Goal: Task Accomplishment & Management: Use online tool/utility

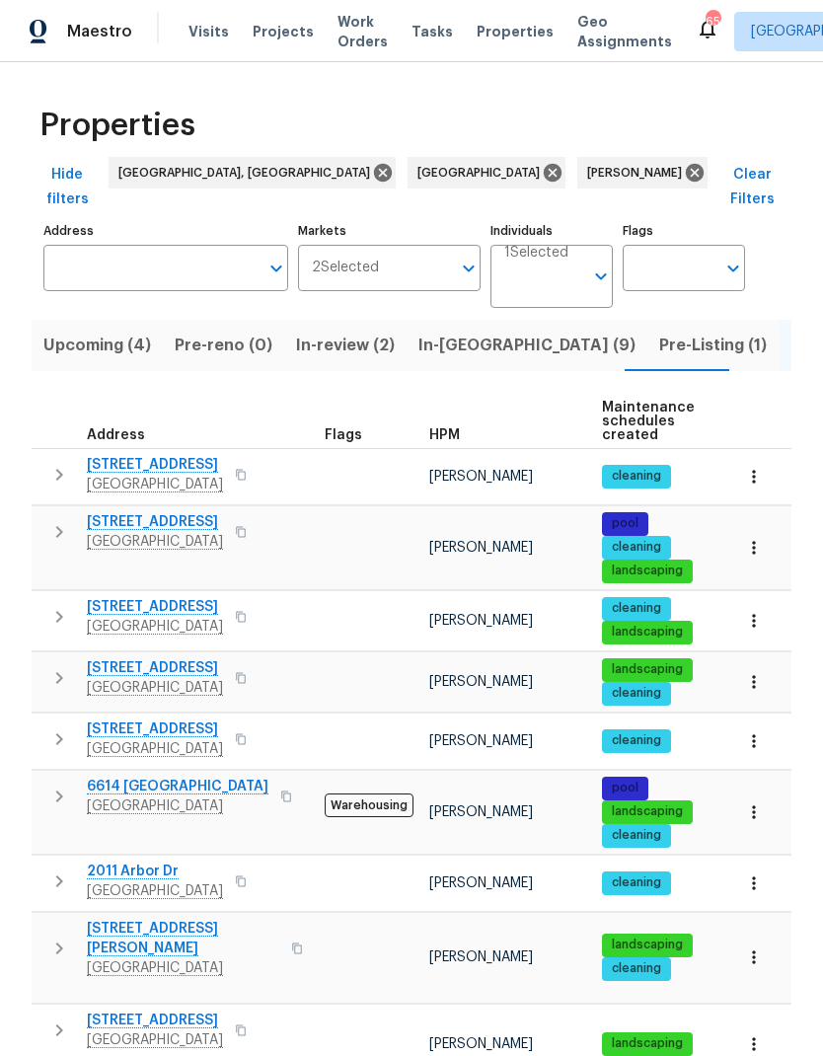
click at [69, 666] on icon "button" at bounding box center [59, 678] width 24 height 24
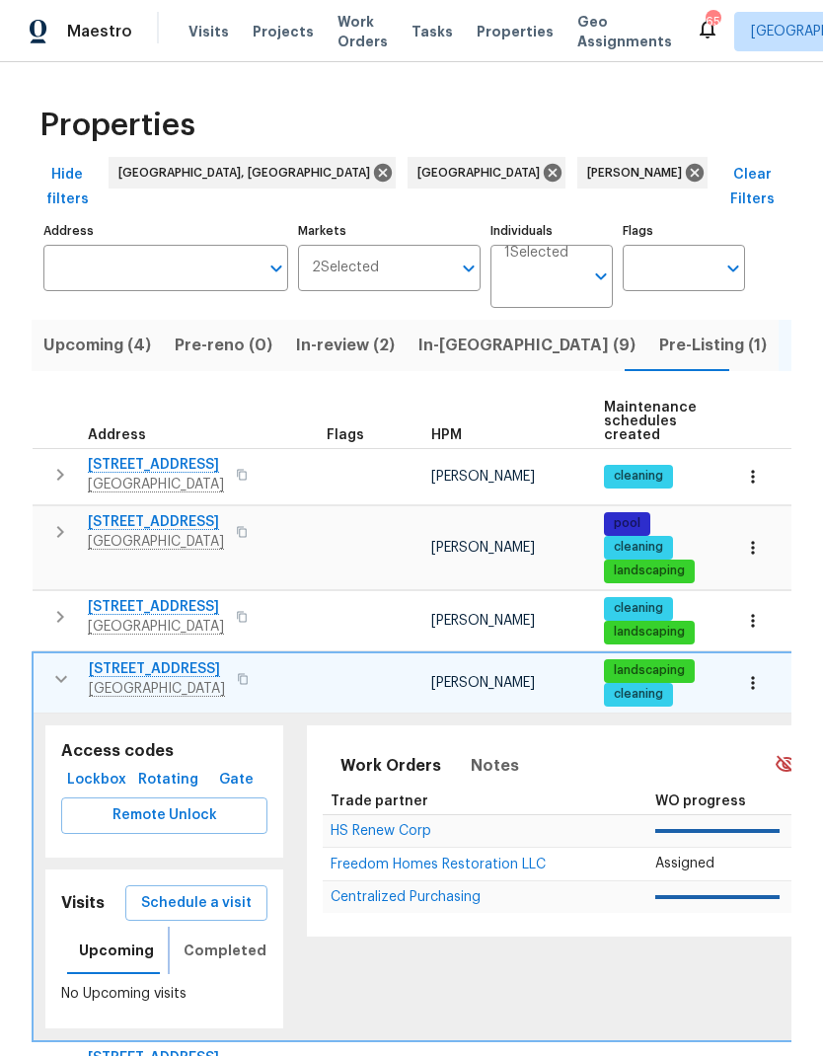
click at [188, 938] on span "Completed" at bounding box center [225, 950] width 83 height 25
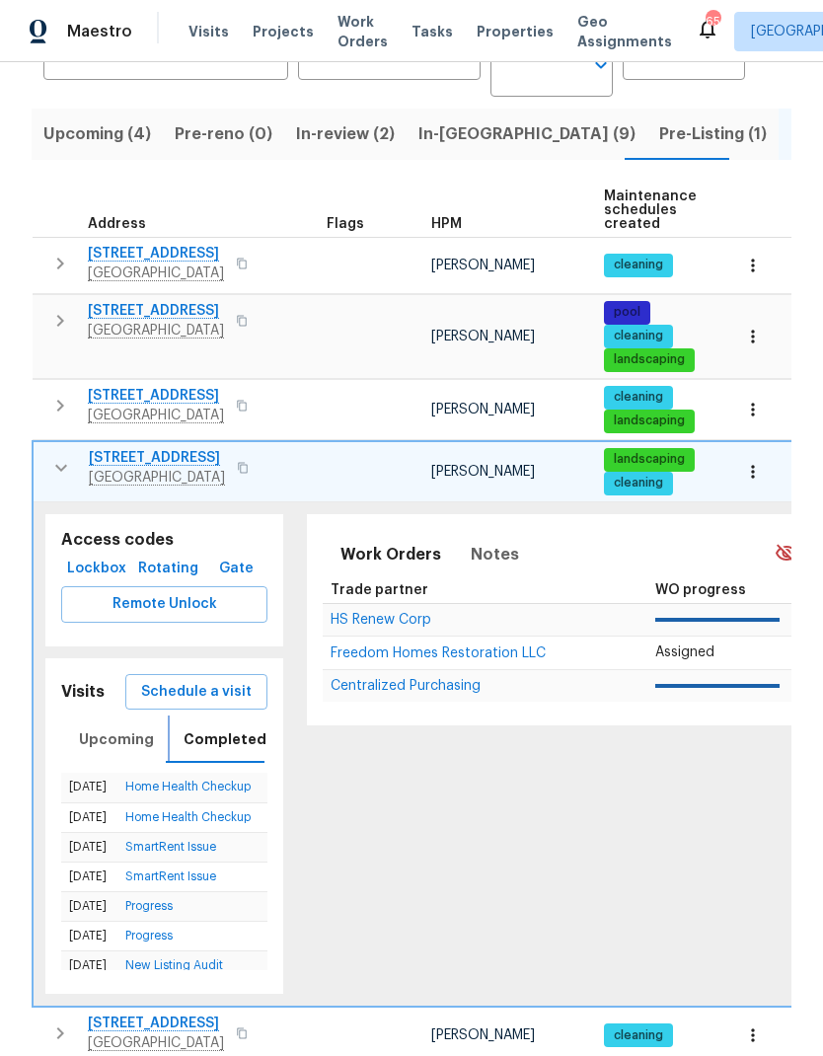
scroll to position [214, 0]
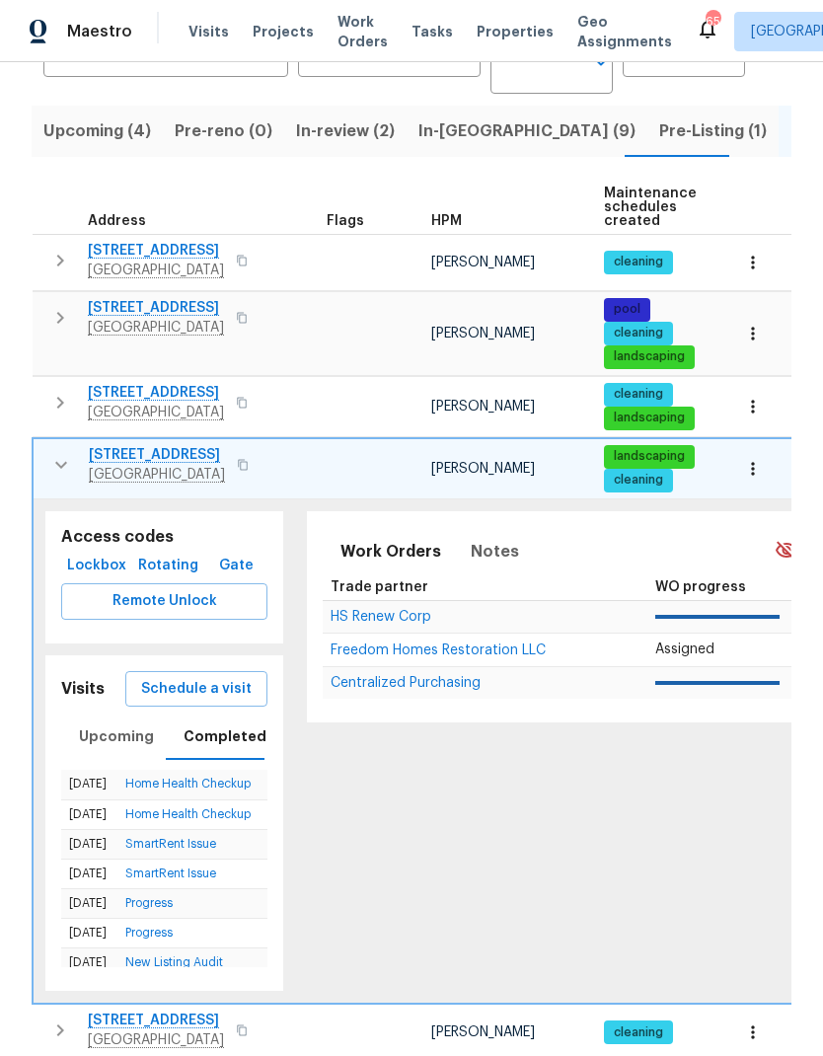
click at [158, 677] on span "Schedule a visit" at bounding box center [196, 689] width 111 height 25
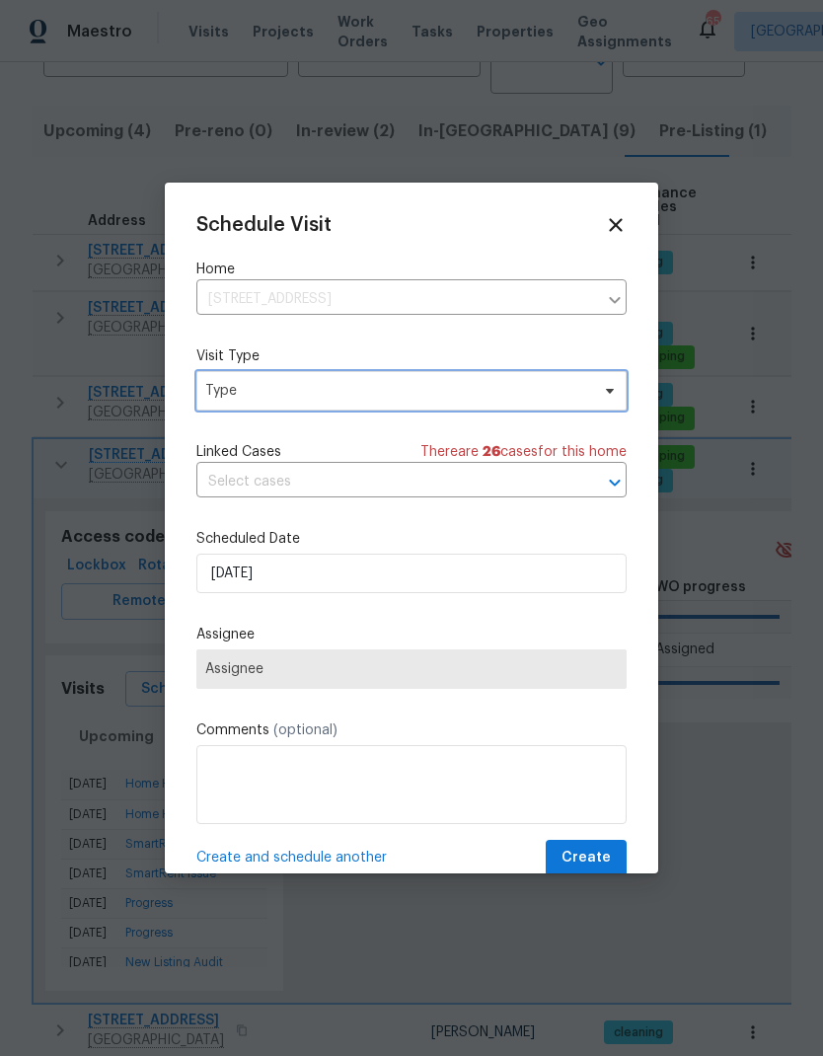
click at [234, 389] on span "Type" at bounding box center [397, 391] width 384 height 20
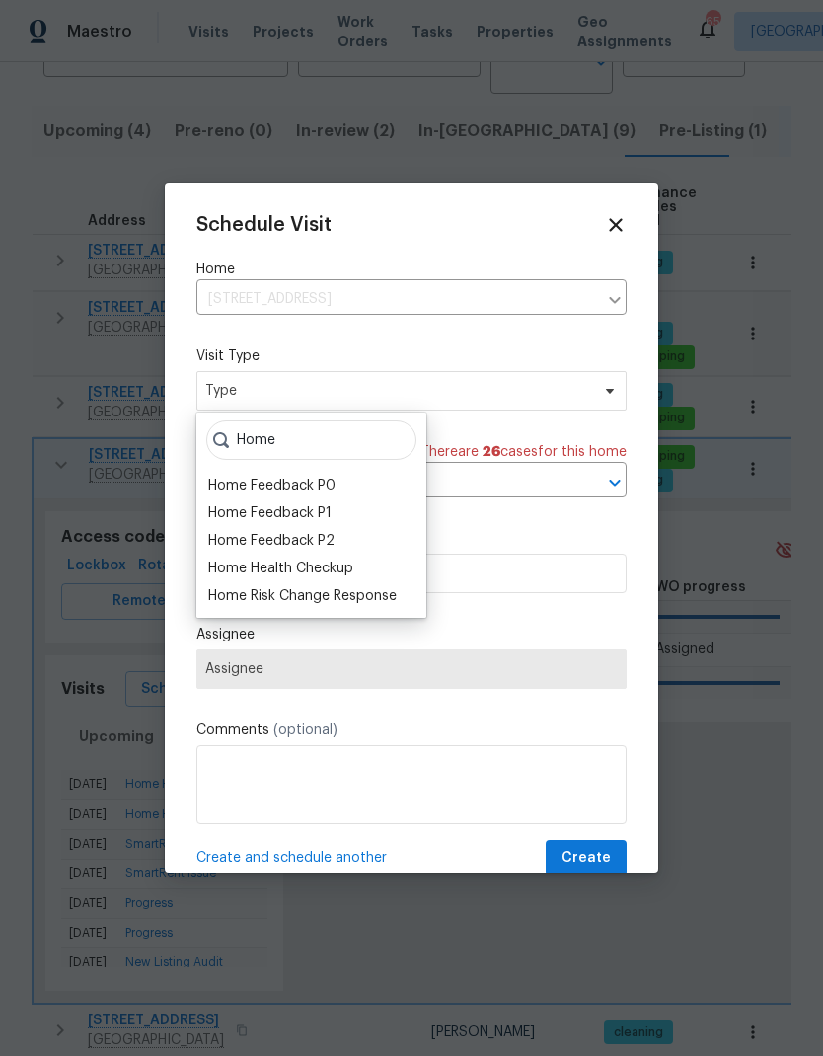
type input "Home"
click at [224, 570] on div "Home Health Checkup" at bounding box center [280, 568] width 145 height 20
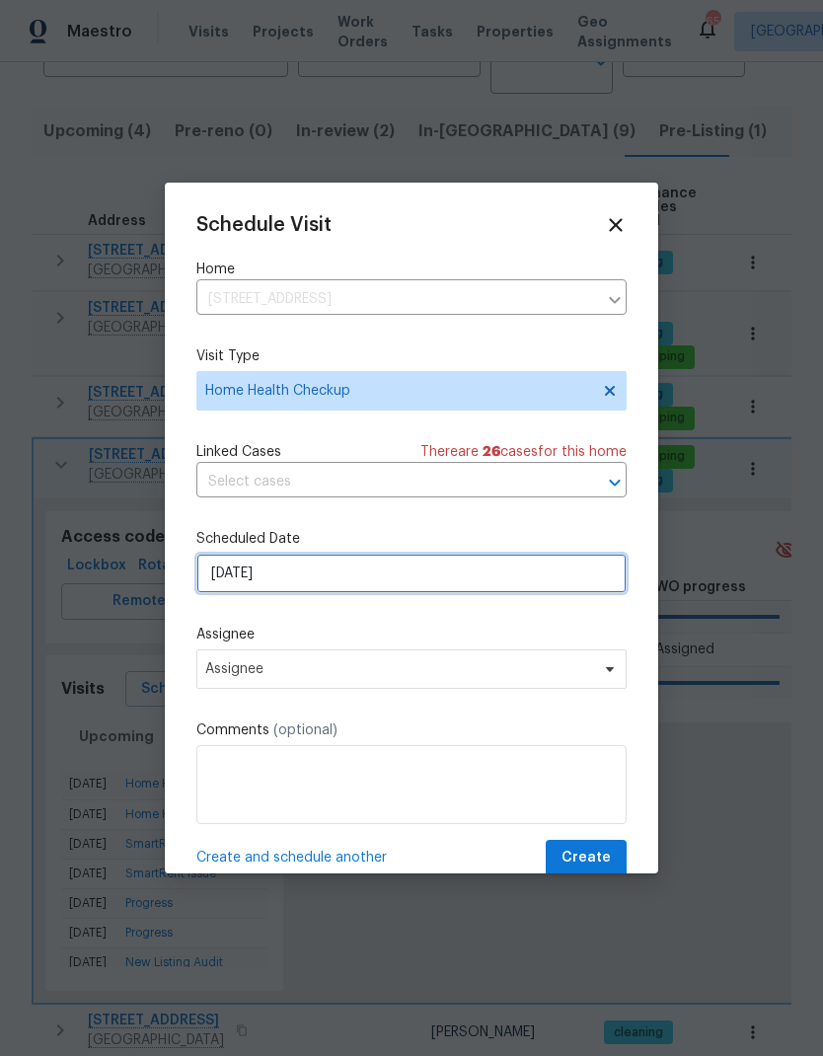
click at [226, 582] on input "[DATE]" at bounding box center [411, 573] width 430 height 39
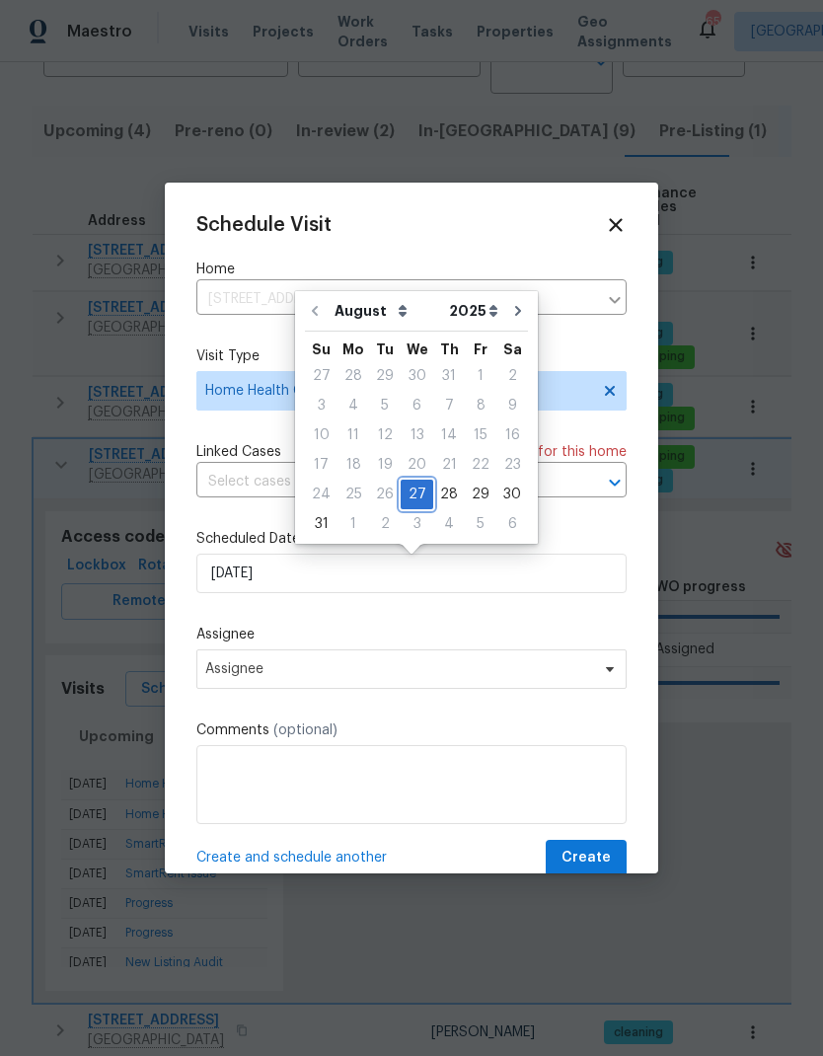
click at [402, 485] on div "27" at bounding box center [417, 494] width 33 height 28
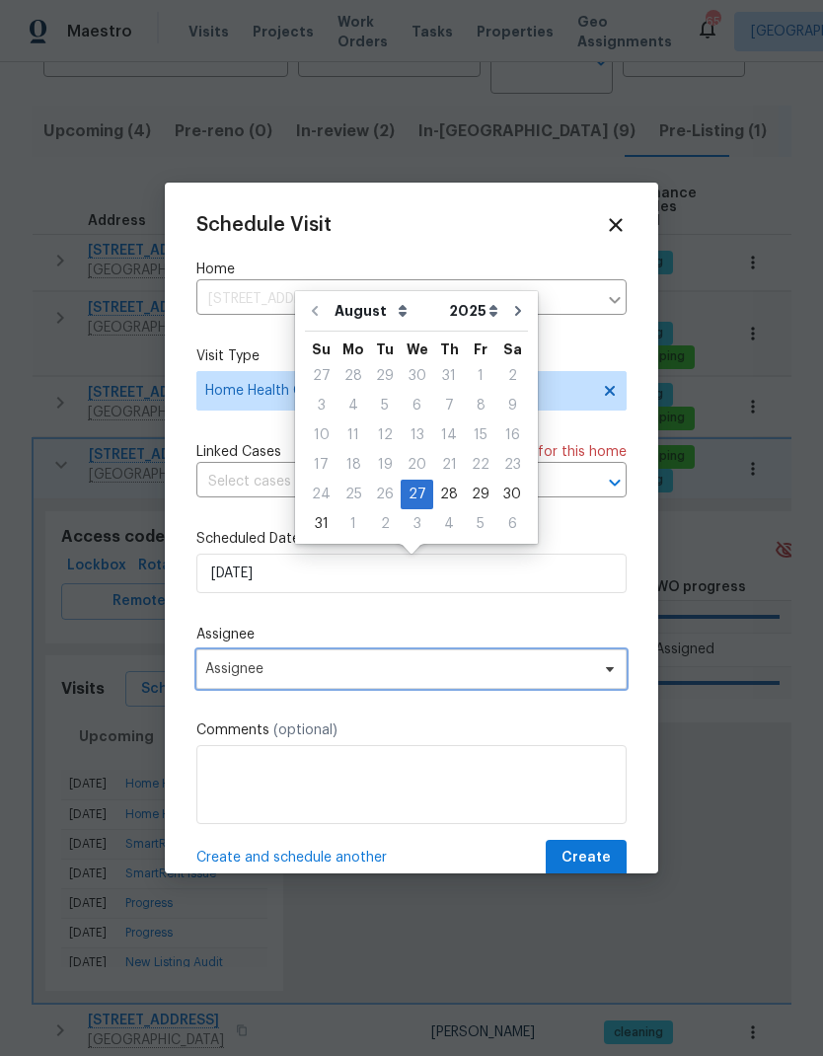
click at [210, 674] on span "Assignee" at bounding box center [398, 669] width 387 height 16
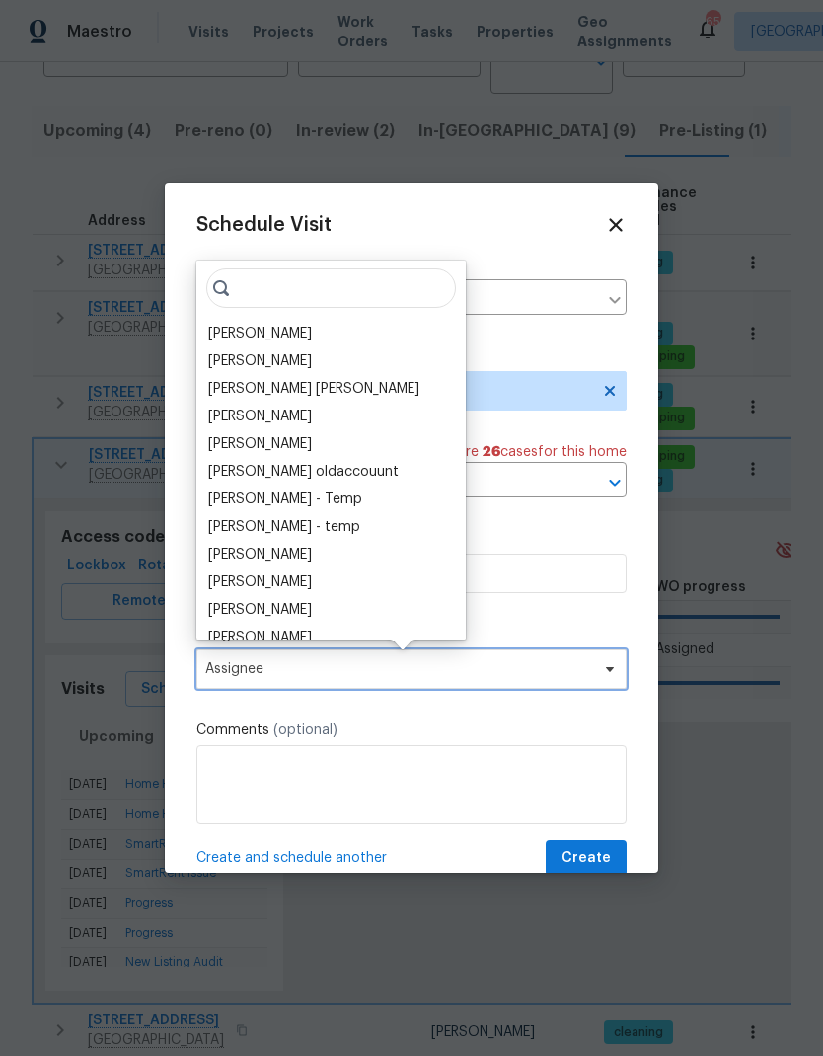
click at [214, 674] on span "Assignee" at bounding box center [398, 669] width 387 height 16
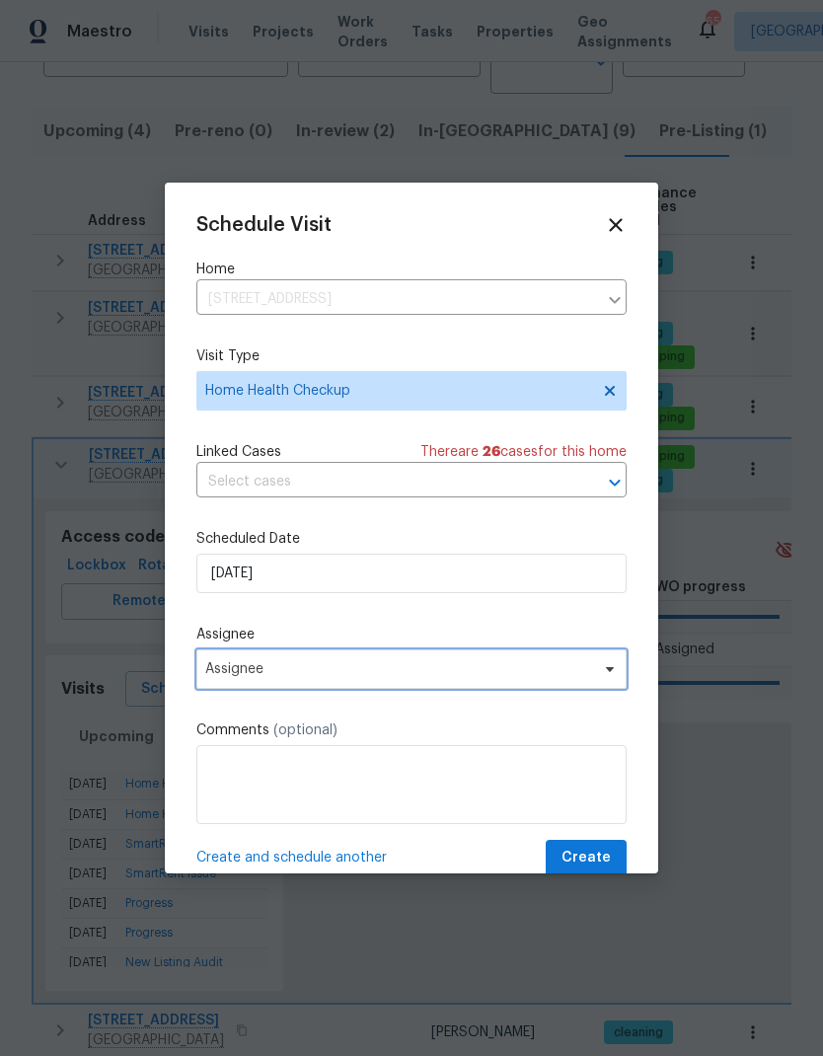
click at [226, 667] on span "Assignee" at bounding box center [398, 669] width 387 height 16
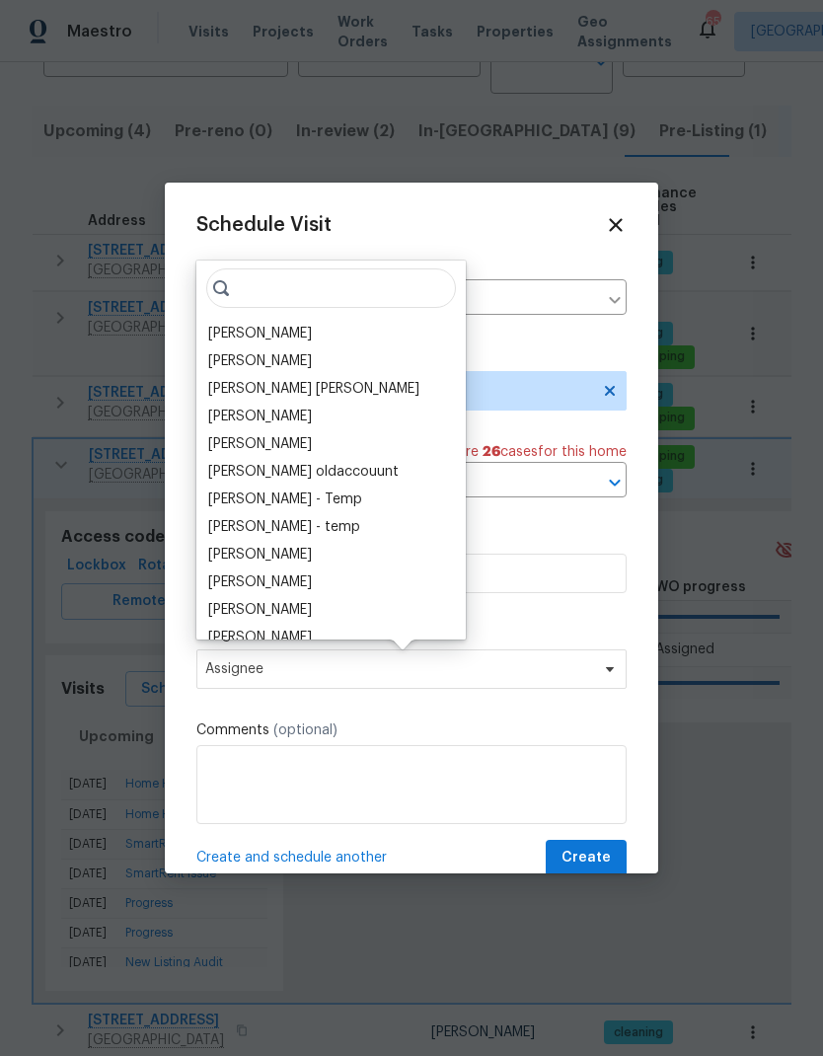
click at [226, 336] on div "[PERSON_NAME]" at bounding box center [260, 334] width 104 height 20
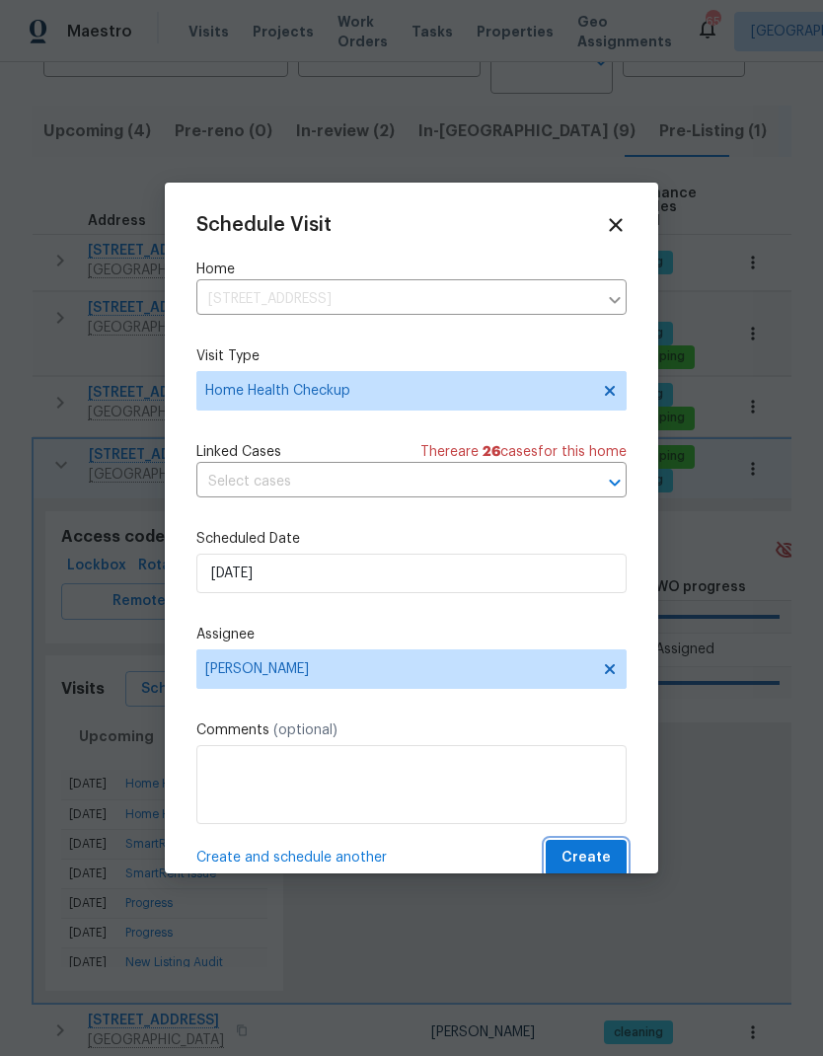
click at [591, 860] on span "Create" at bounding box center [585, 858] width 49 height 25
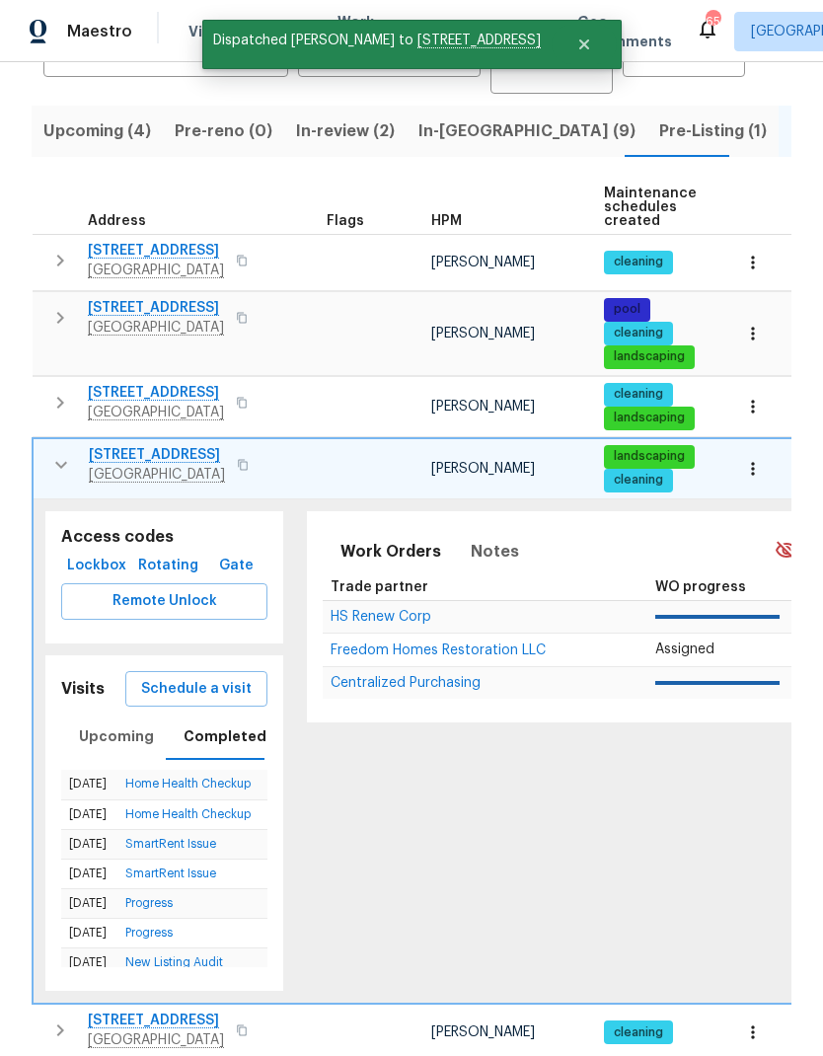
click at [66, 453] on icon "button" at bounding box center [61, 465] width 24 height 24
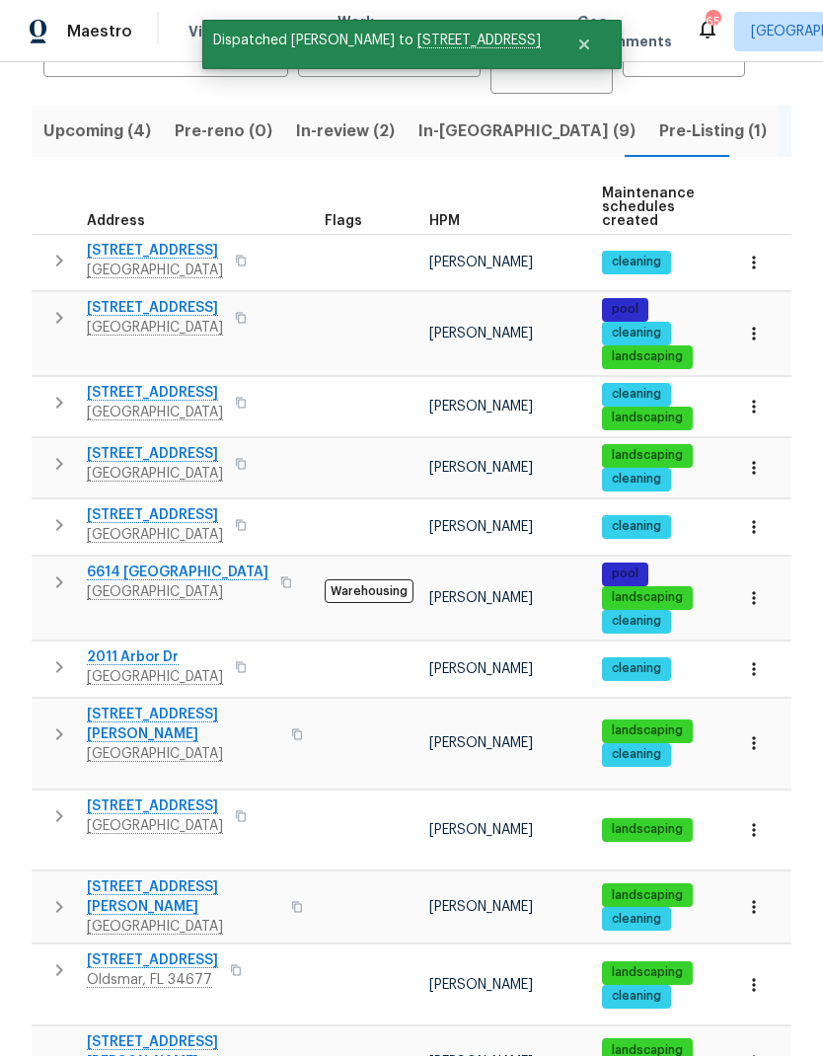
click at [56, 722] on icon "button" at bounding box center [59, 734] width 24 height 24
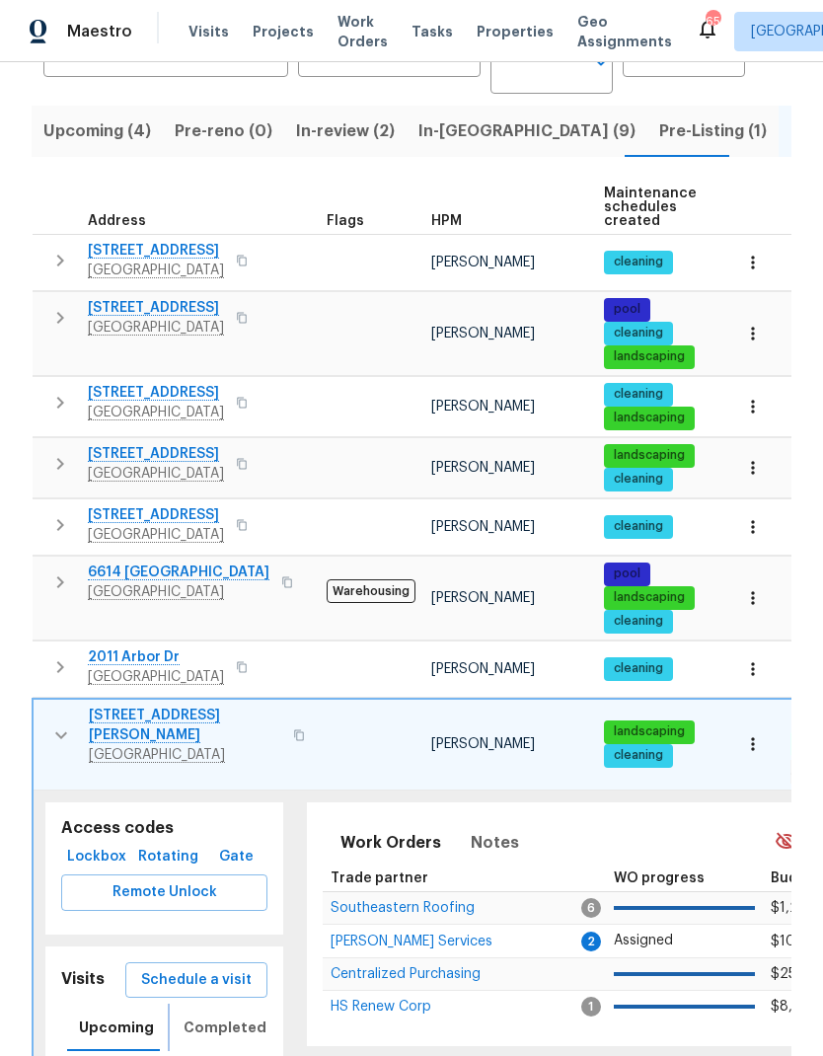
click at [190, 1015] on span "Completed" at bounding box center [225, 1027] width 83 height 25
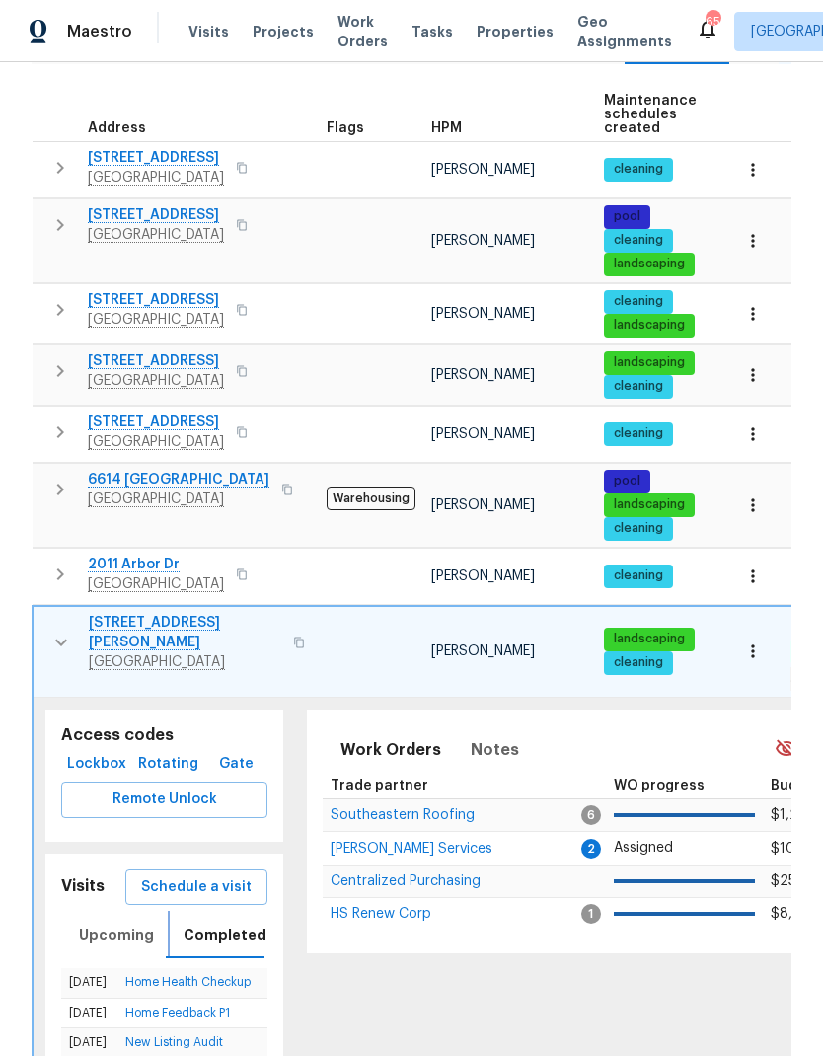
scroll to position [319, 0]
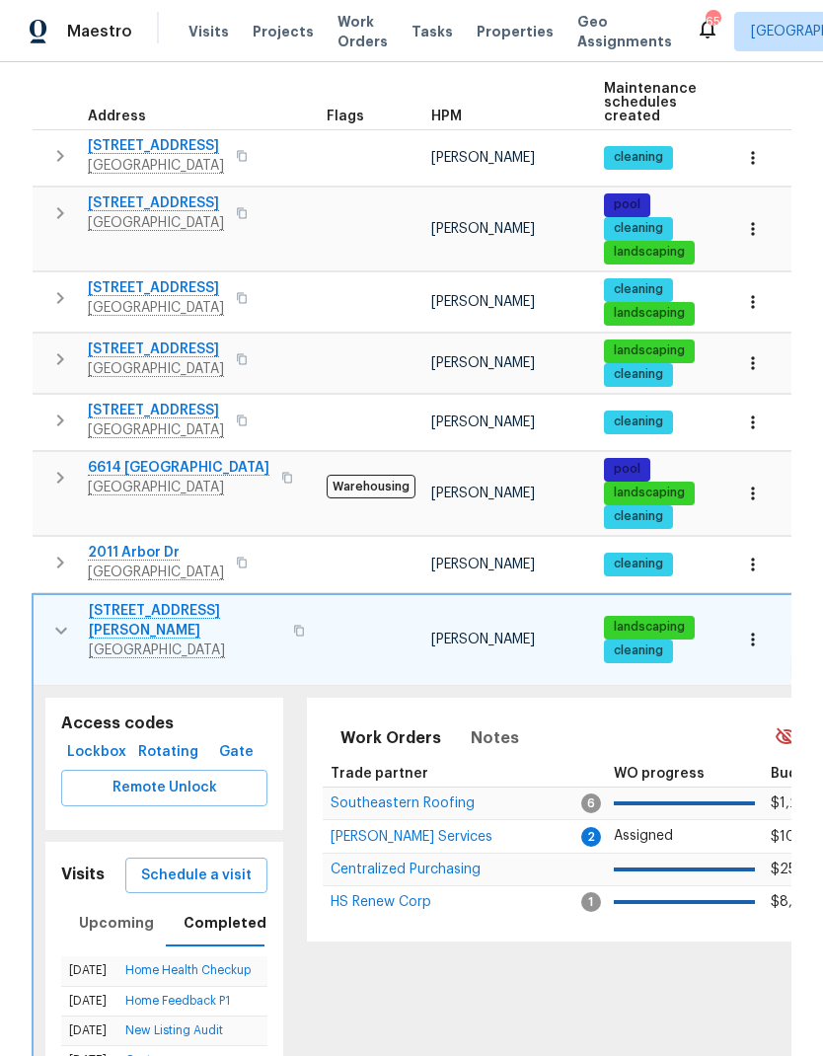
click at [168, 863] on span "Schedule a visit" at bounding box center [196, 875] width 111 height 25
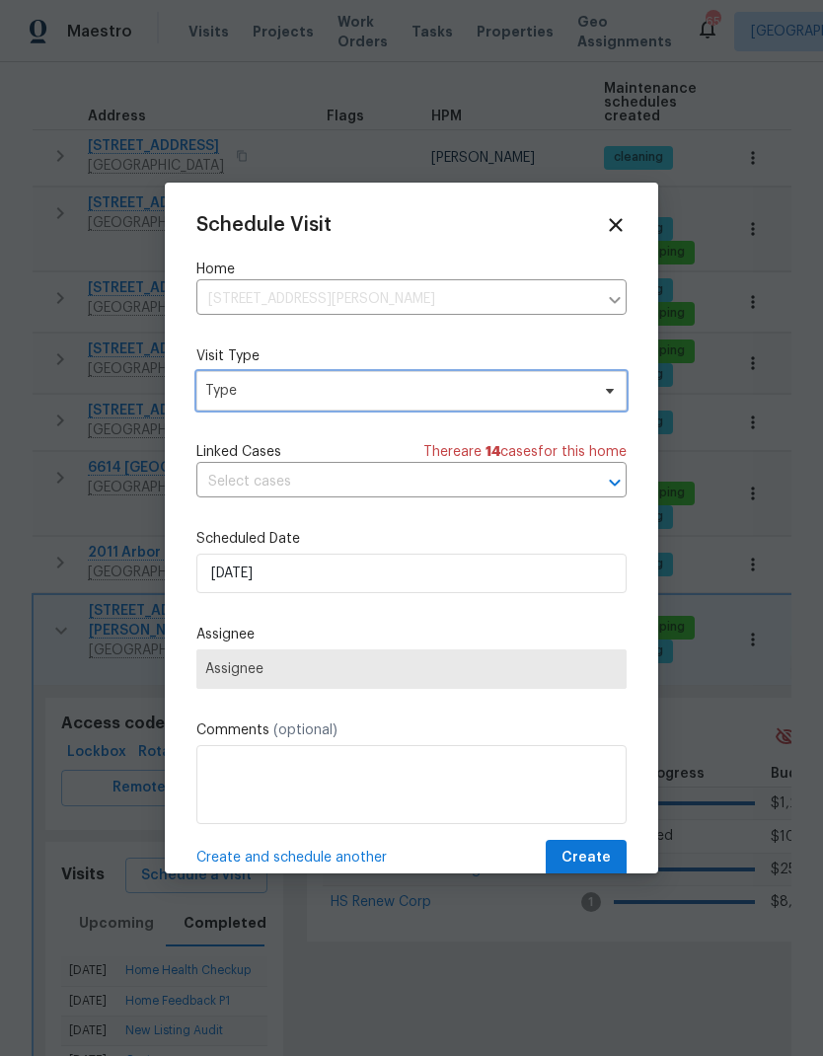
click at [240, 396] on span "Type" at bounding box center [397, 391] width 384 height 20
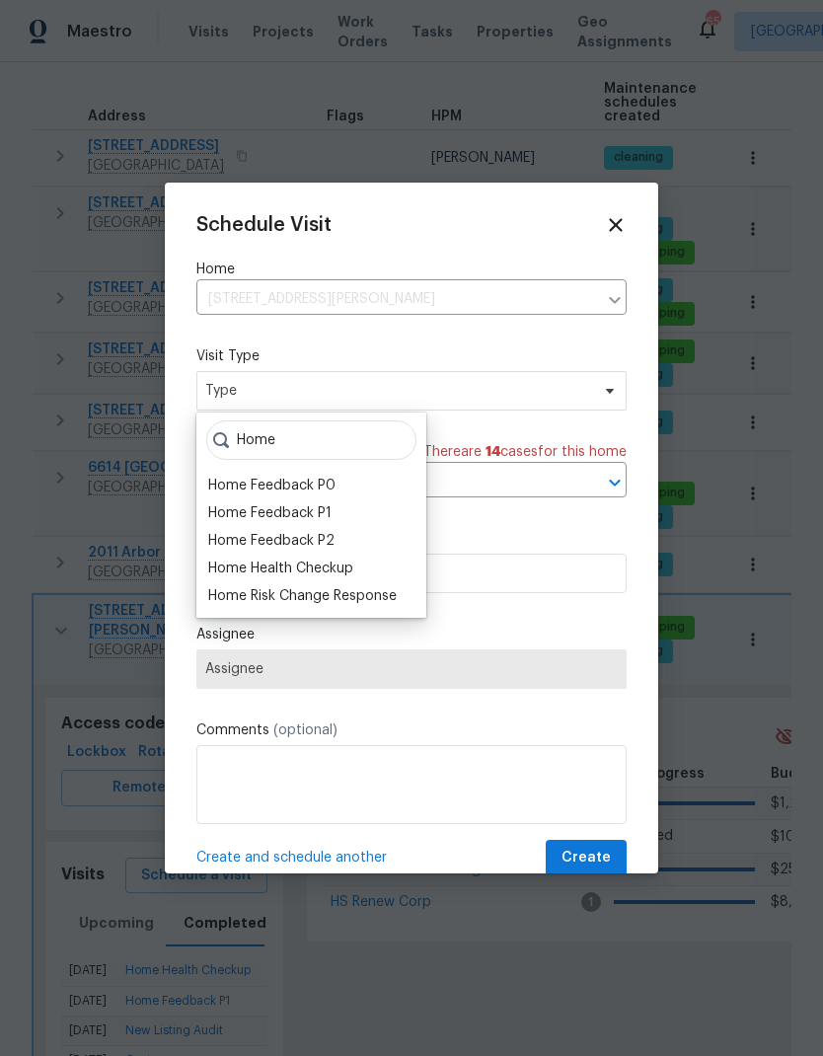
type input "Home"
click at [225, 560] on div "Home Health Checkup" at bounding box center [280, 568] width 145 height 20
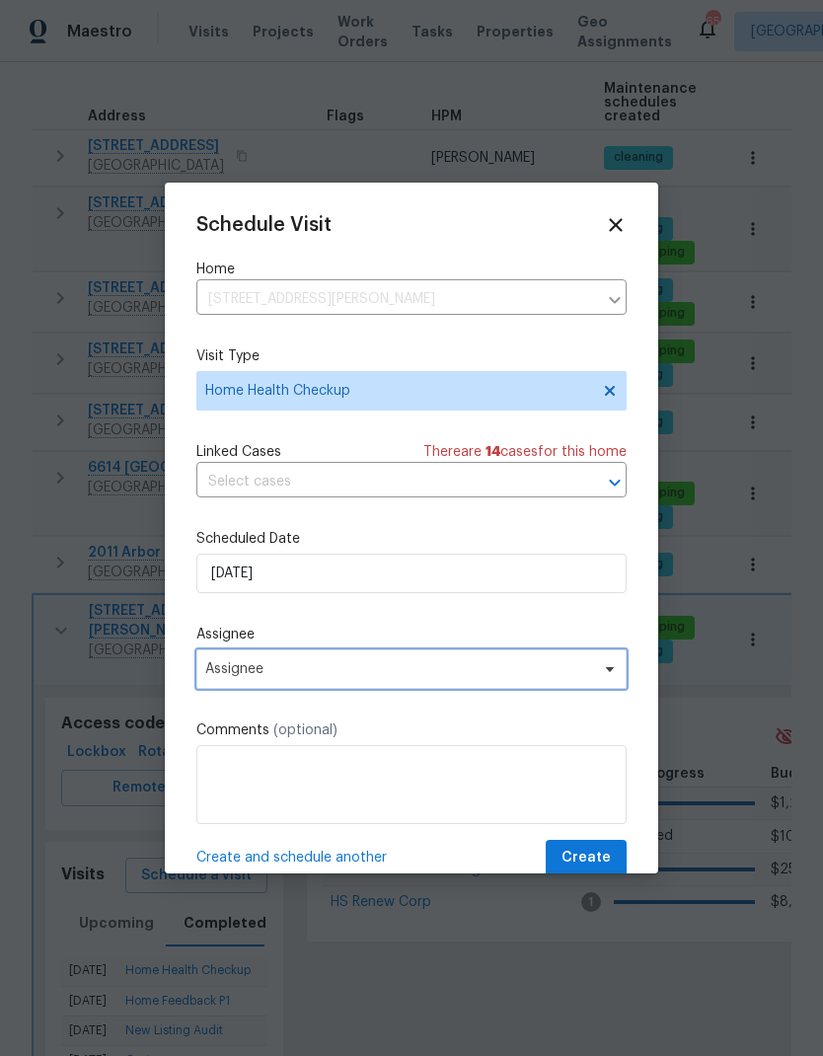
click at [216, 668] on span "Assignee" at bounding box center [398, 669] width 387 height 16
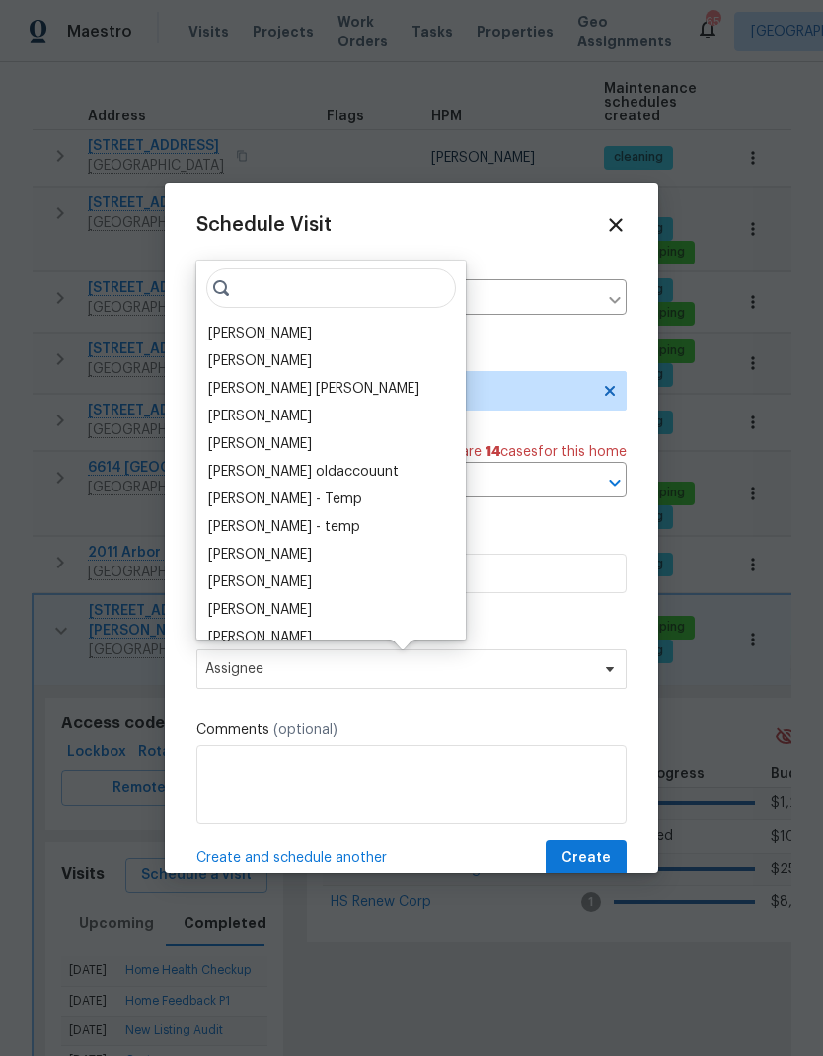
click at [221, 332] on div "[PERSON_NAME]" at bounding box center [260, 334] width 104 height 20
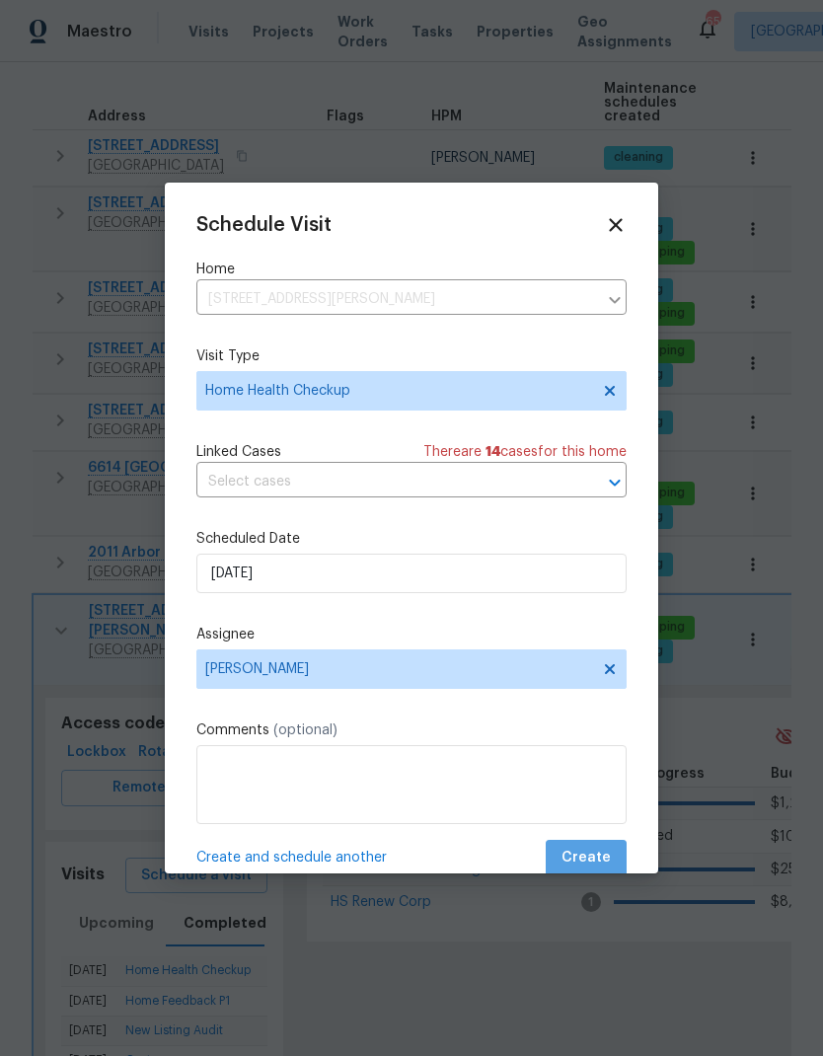
click at [591, 853] on span "Create" at bounding box center [585, 858] width 49 height 25
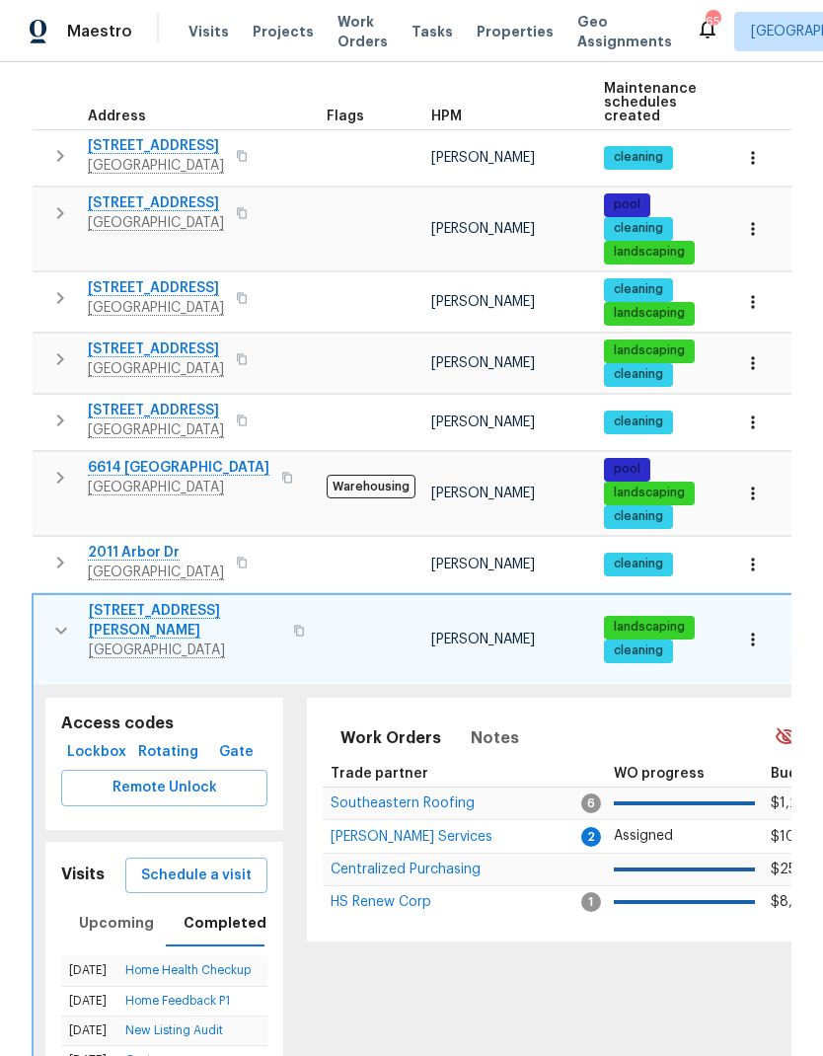
click at [51, 619] on icon "button" at bounding box center [61, 631] width 24 height 24
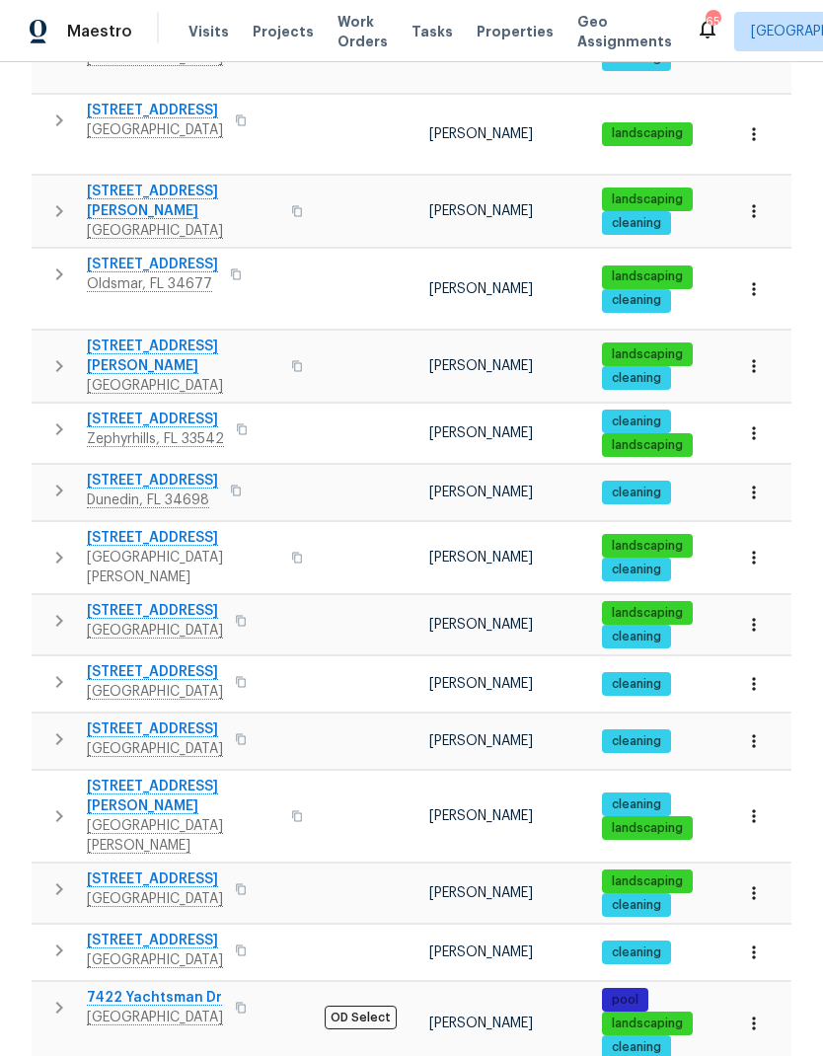
scroll to position [914, 0]
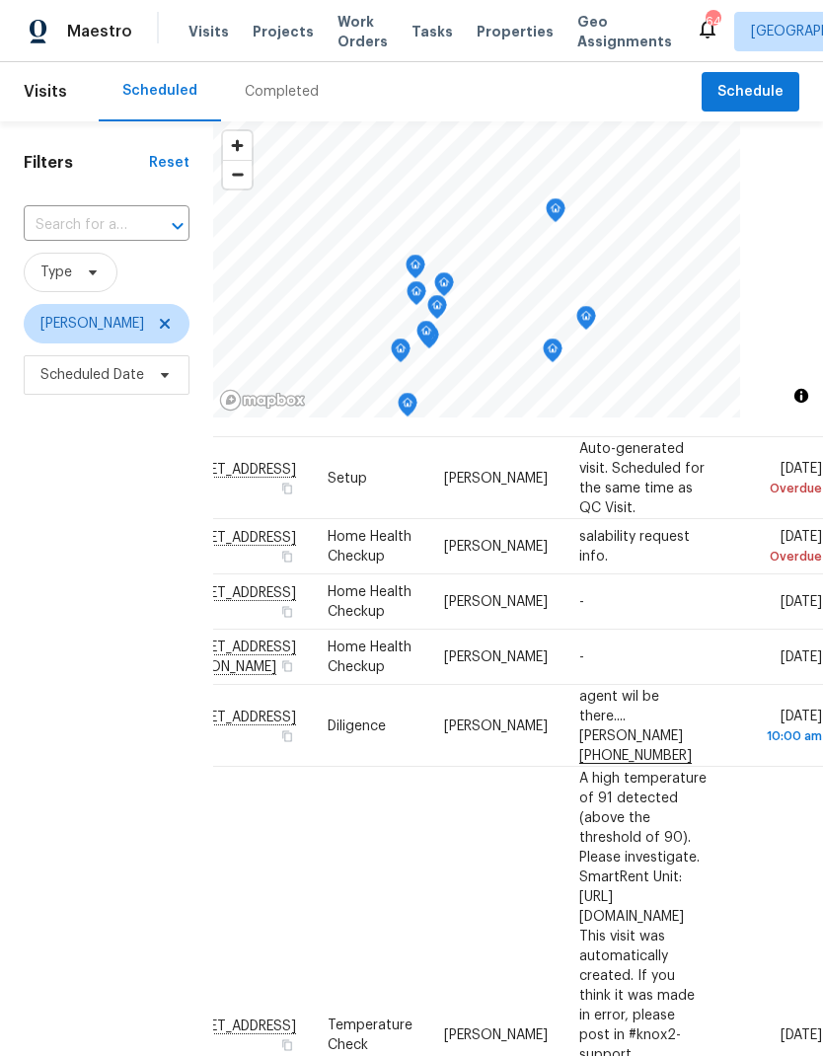
scroll to position [52, 164]
click at [0, 0] on icon at bounding box center [0, 0] width 0 height 0
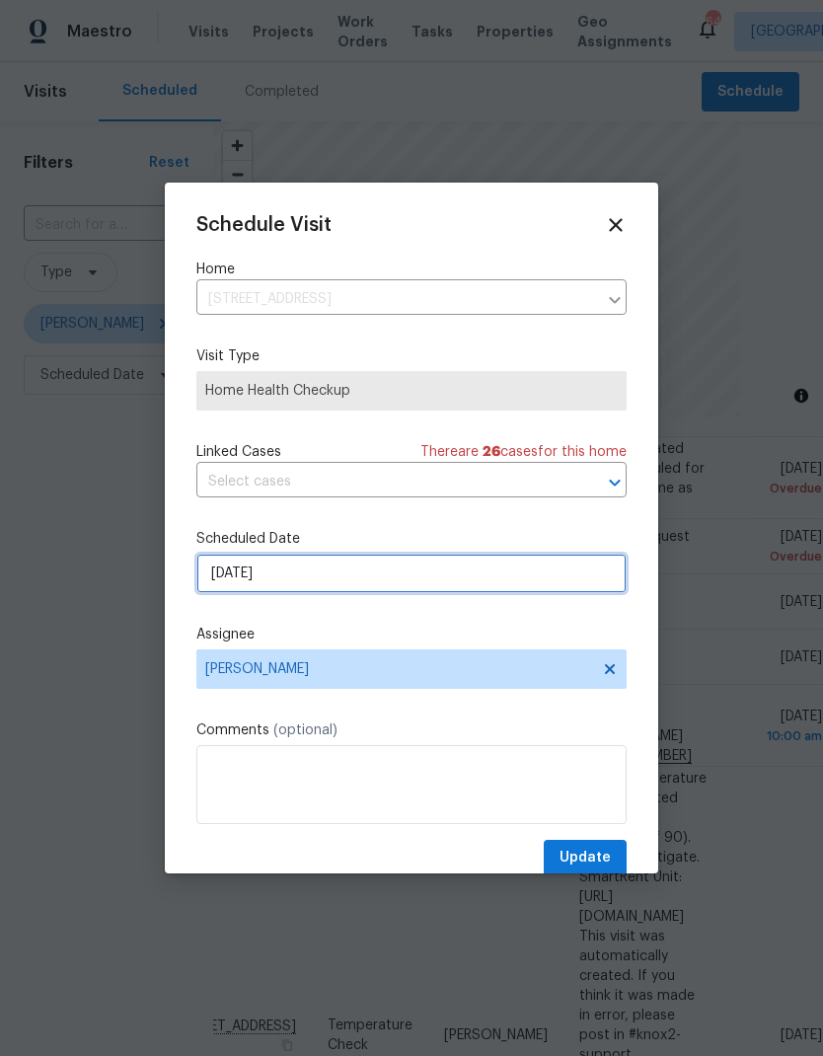
click at [217, 580] on input "[DATE]" at bounding box center [411, 573] width 430 height 39
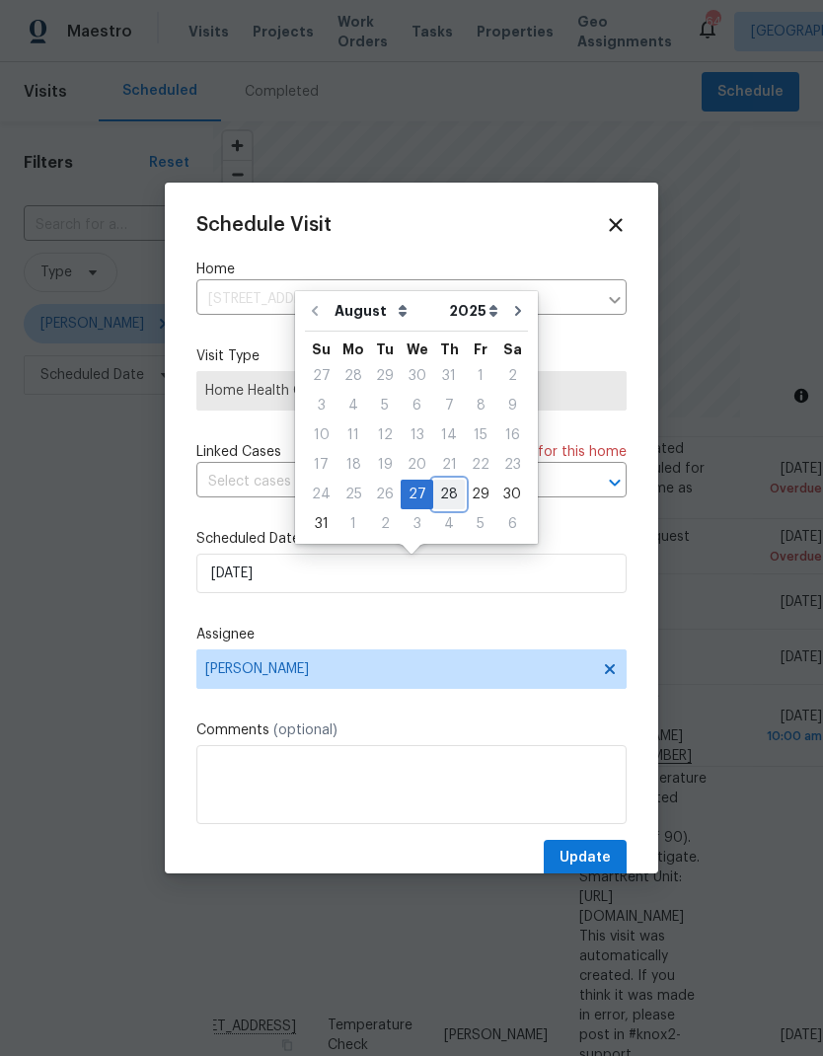
click at [450, 491] on div "28" at bounding box center [449, 494] width 32 height 28
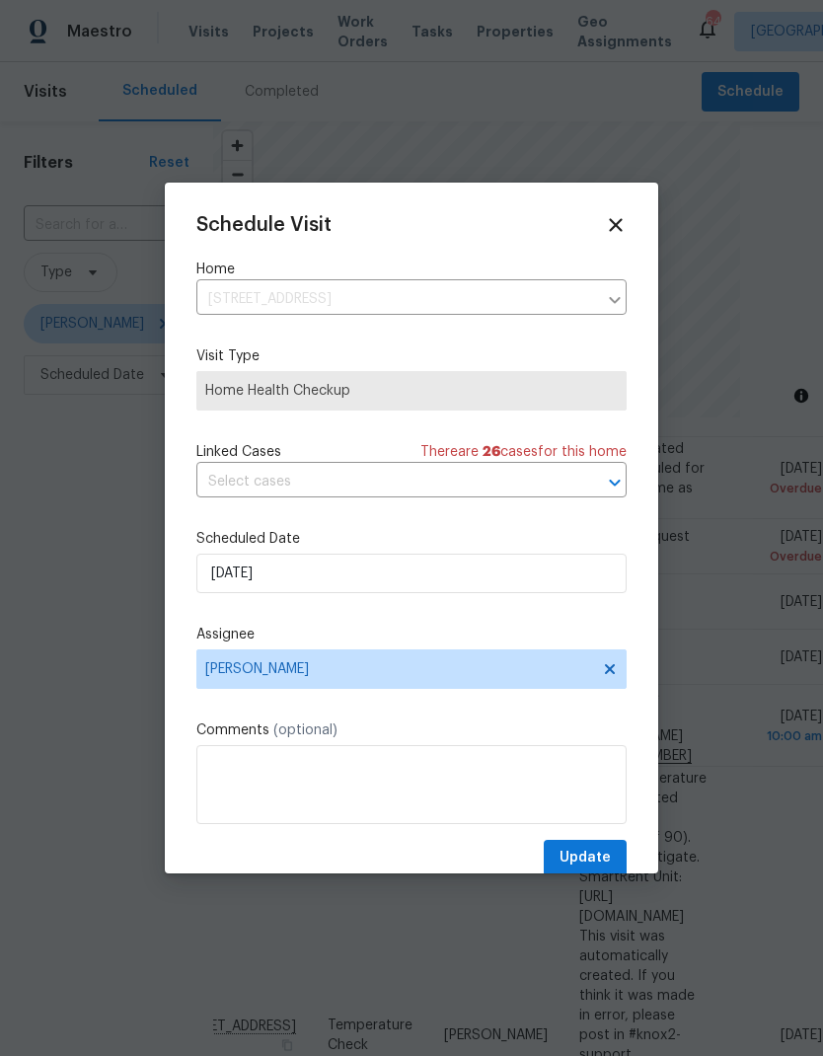
type input "8/28/2025"
click at [593, 845] on button "Update" at bounding box center [585, 858] width 83 height 37
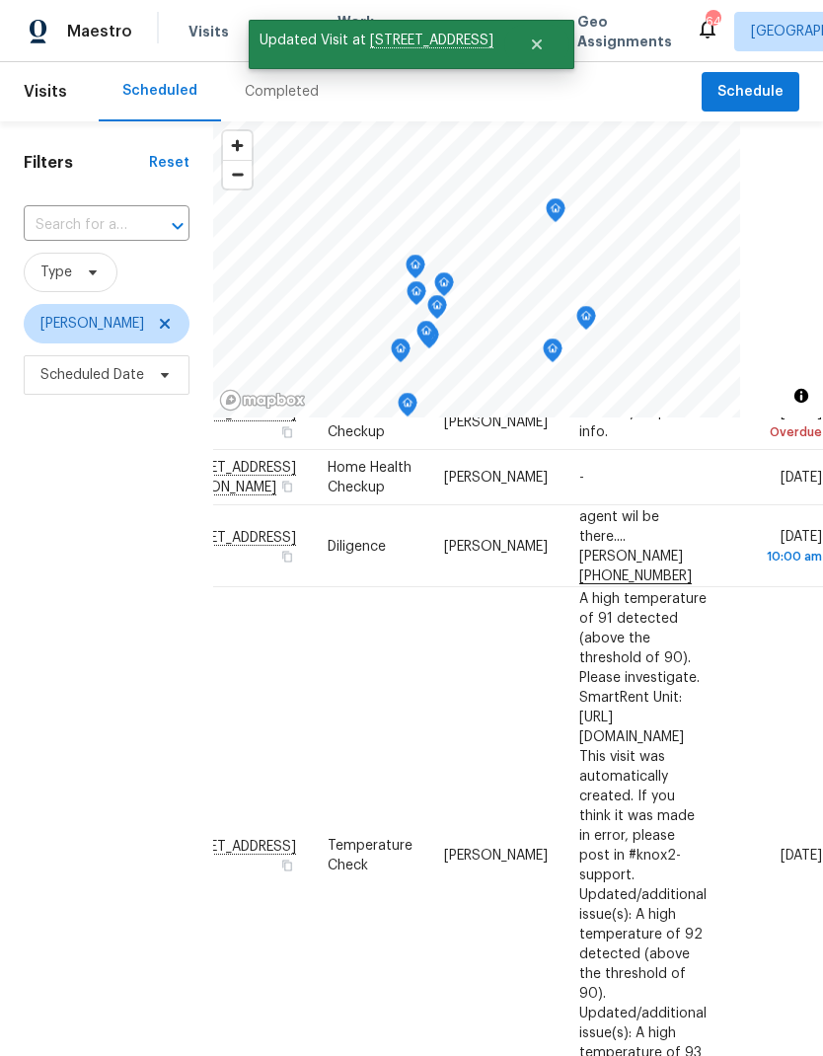
scroll to position [176, 164]
click at [0, 0] on icon at bounding box center [0, 0] width 0 height 0
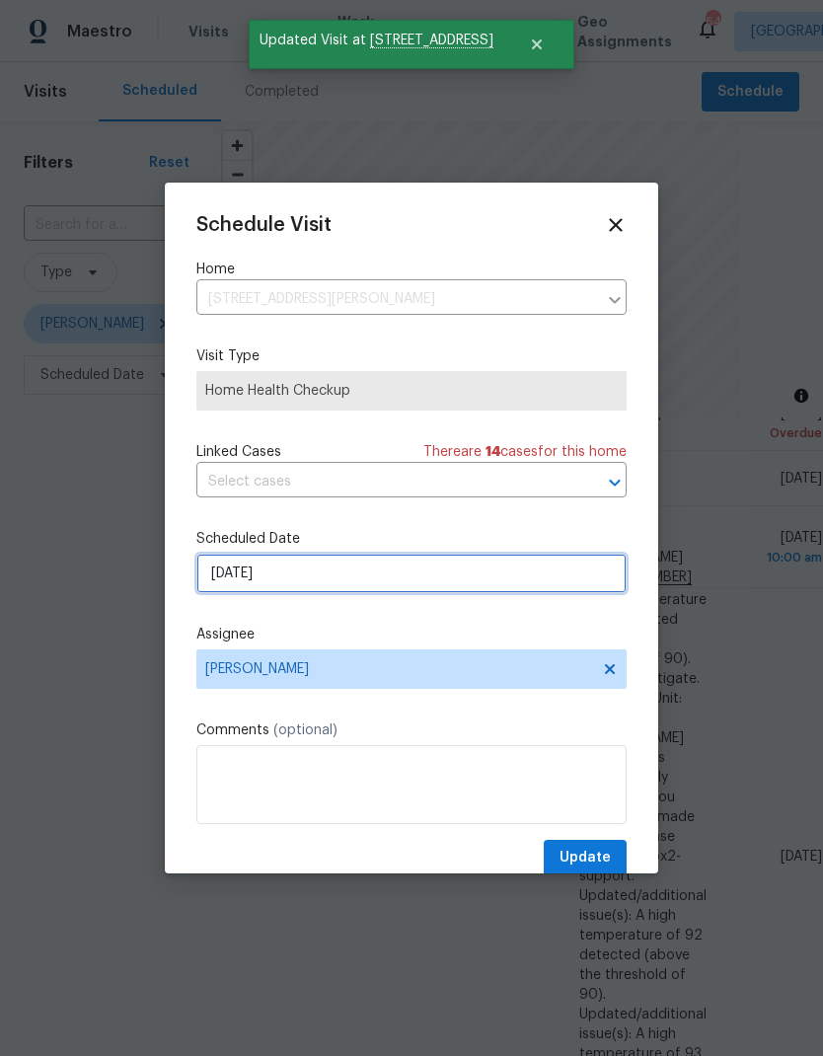
click at [222, 582] on input "[DATE]" at bounding box center [411, 573] width 430 height 39
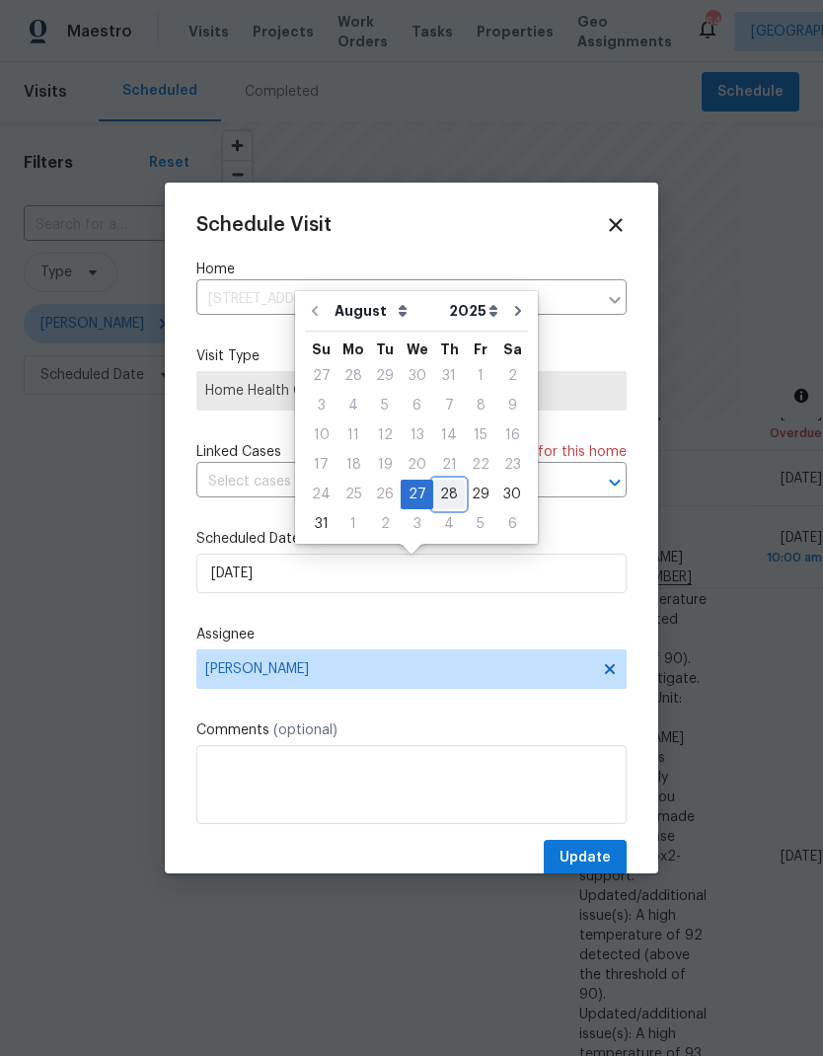
click at [445, 498] on div "28" at bounding box center [449, 494] width 32 height 28
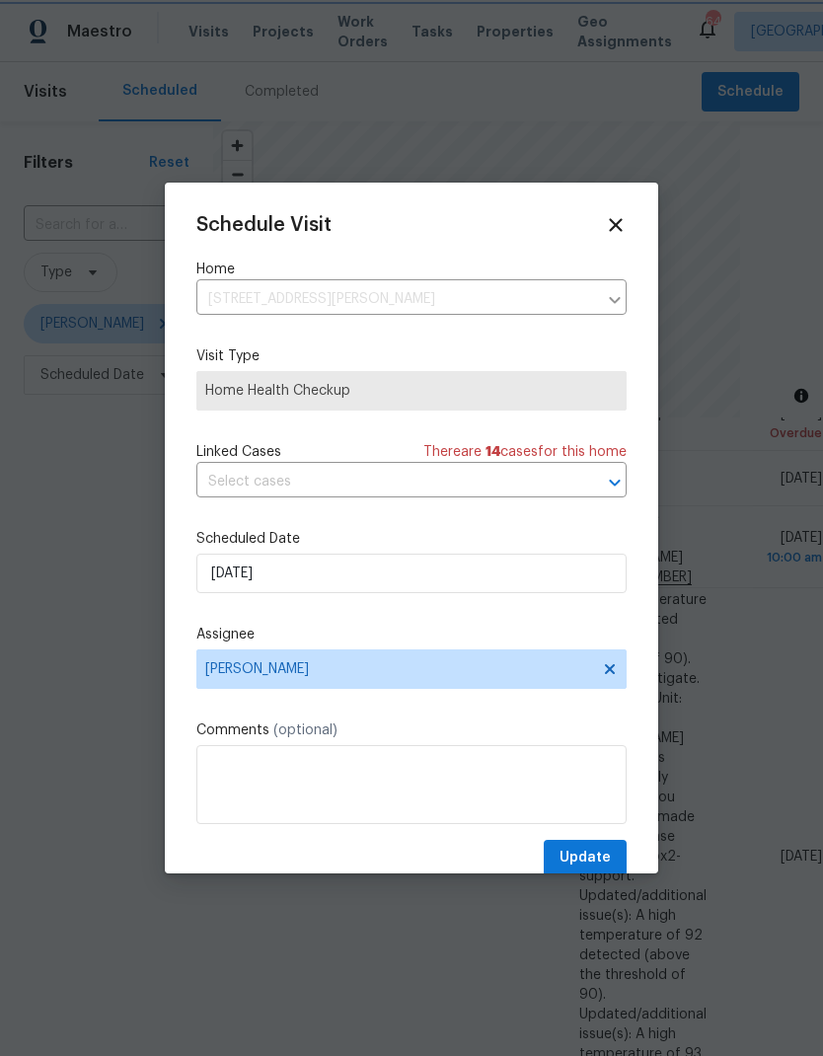
type input "8/28/2025"
click at [600, 859] on span "Update" at bounding box center [584, 858] width 51 height 25
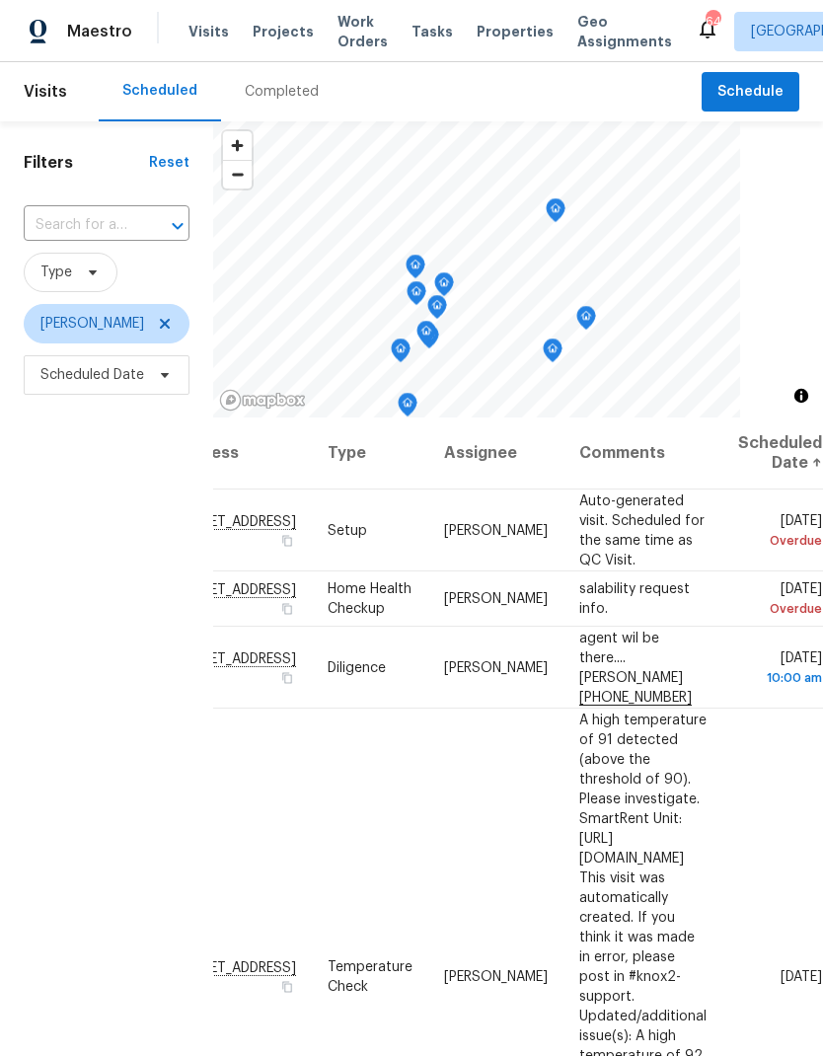
scroll to position [0, 164]
click at [0, 0] on icon at bounding box center [0, 0] width 0 height 0
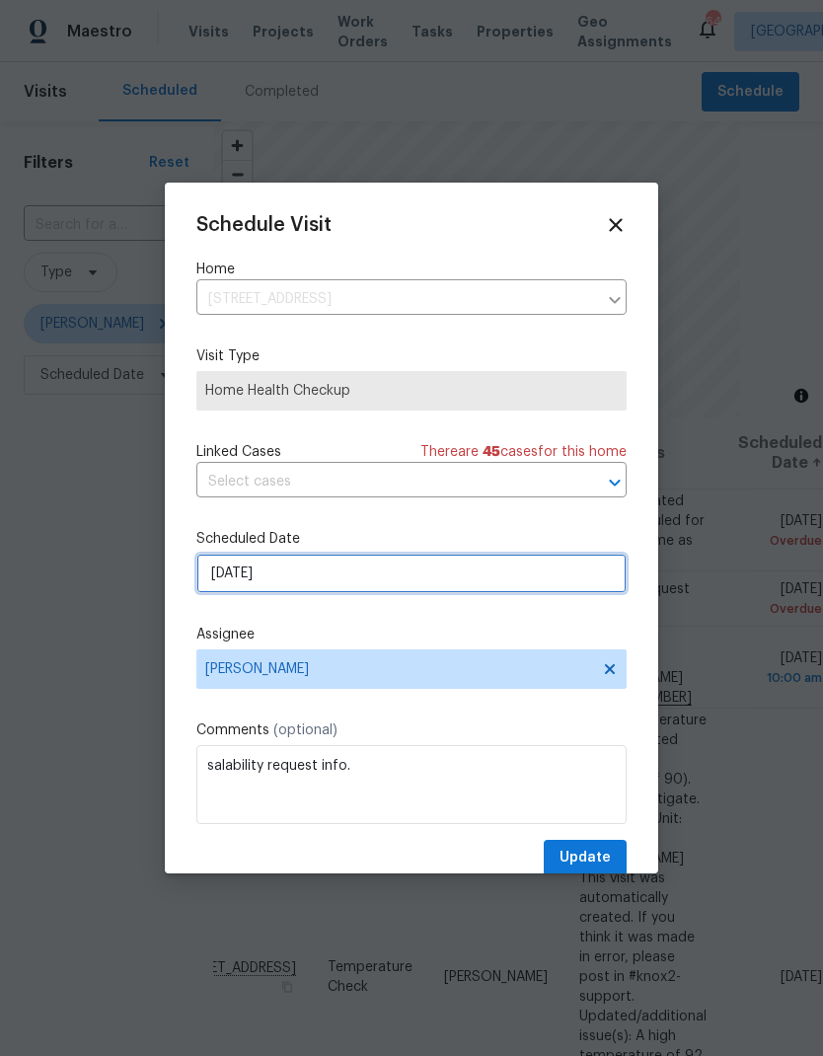
click at [219, 585] on input "8/26/2025" at bounding box center [411, 573] width 430 height 39
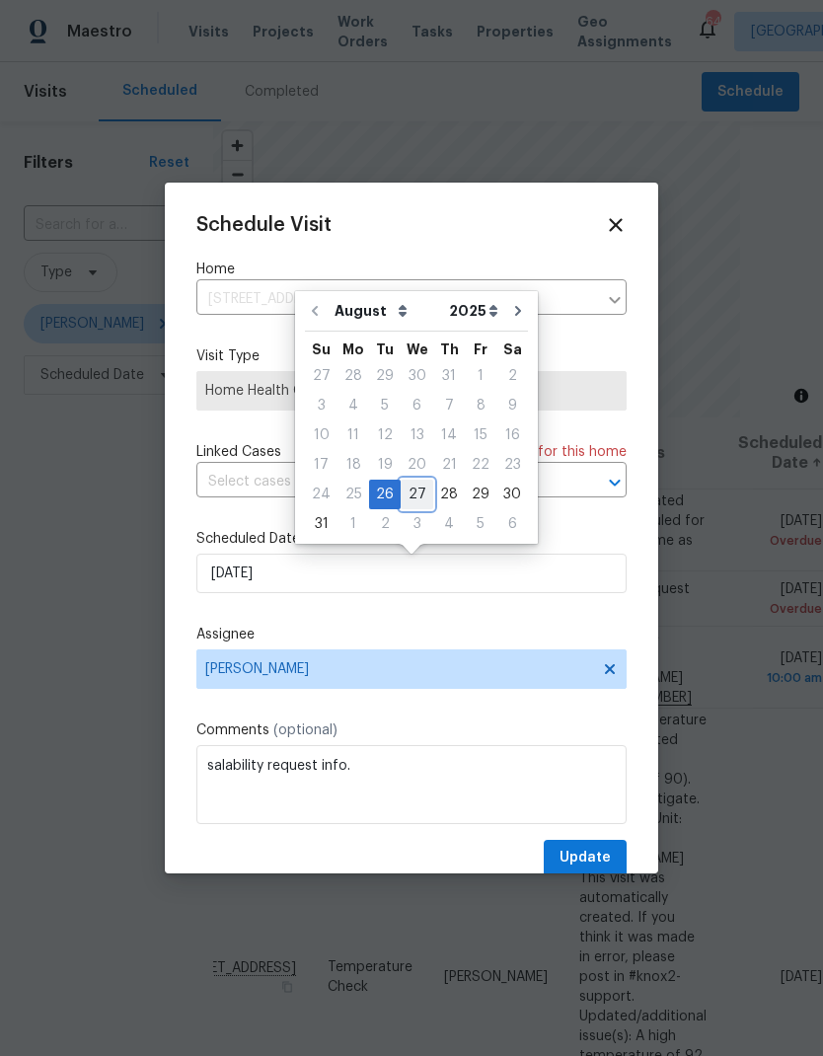
click at [407, 490] on div "27" at bounding box center [417, 494] width 33 height 28
type input "[DATE]"
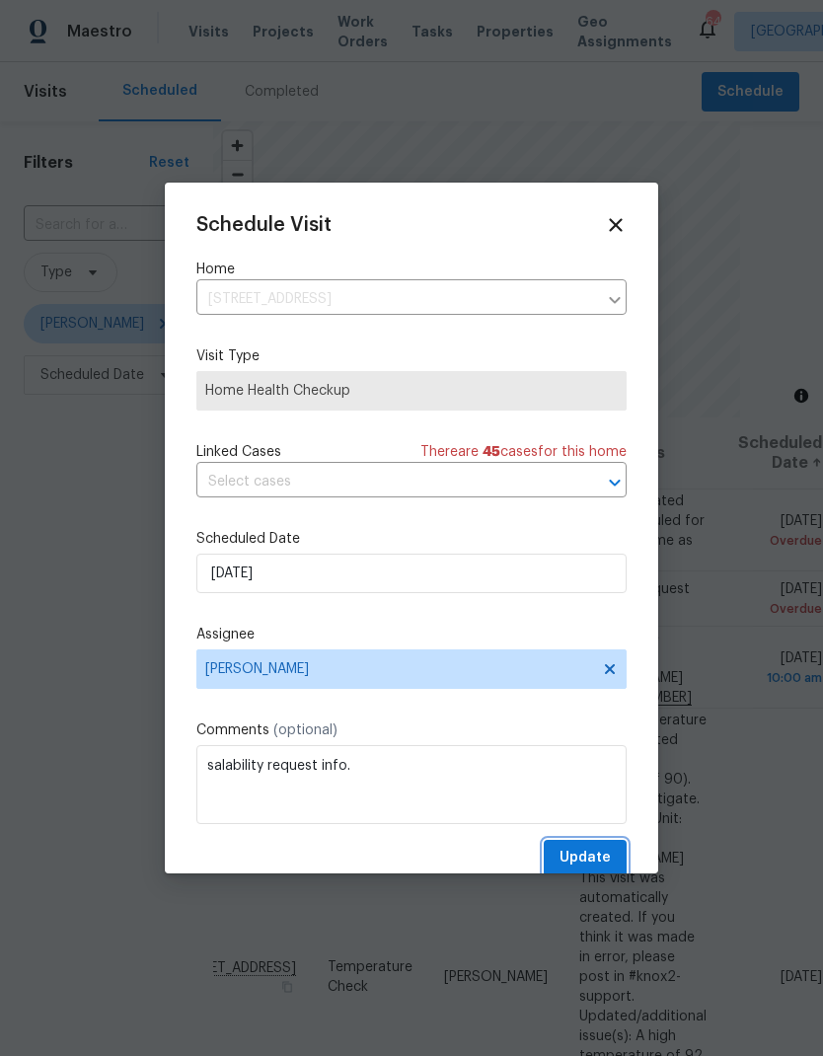
click at [593, 869] on span "Update" at bounding box center [584, 858] width 51 height 25
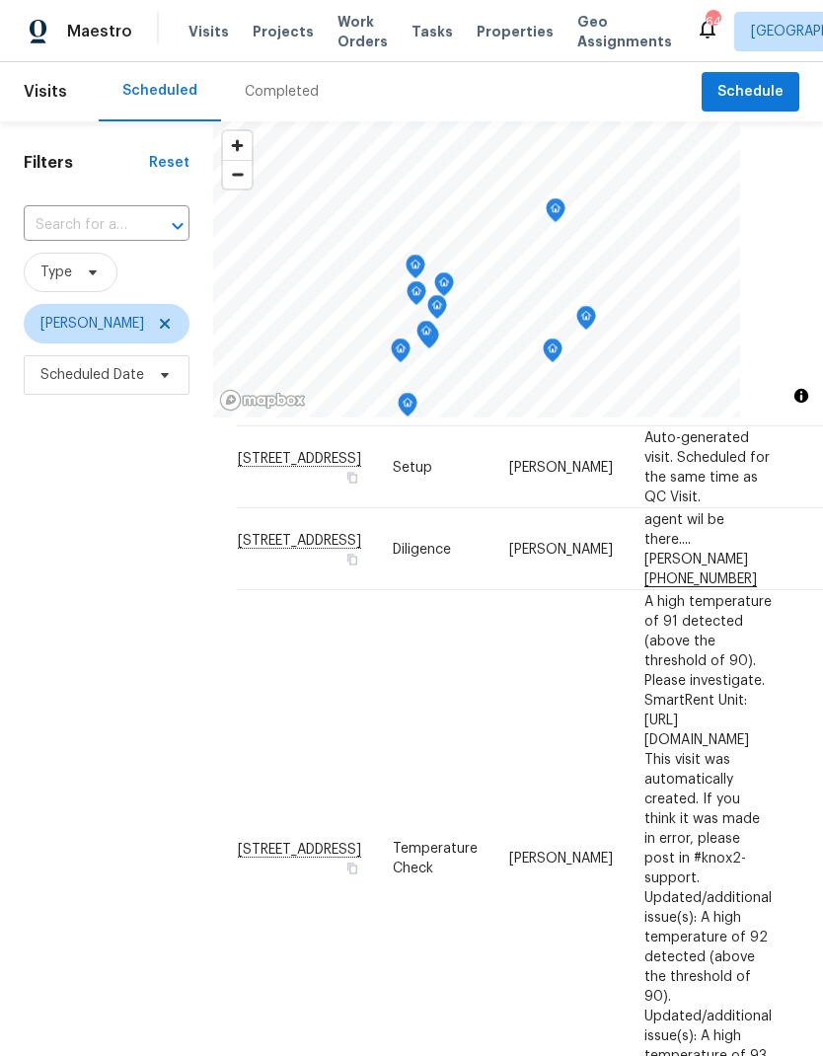
scroll to position [29, 0]
